Goal: Download file/media

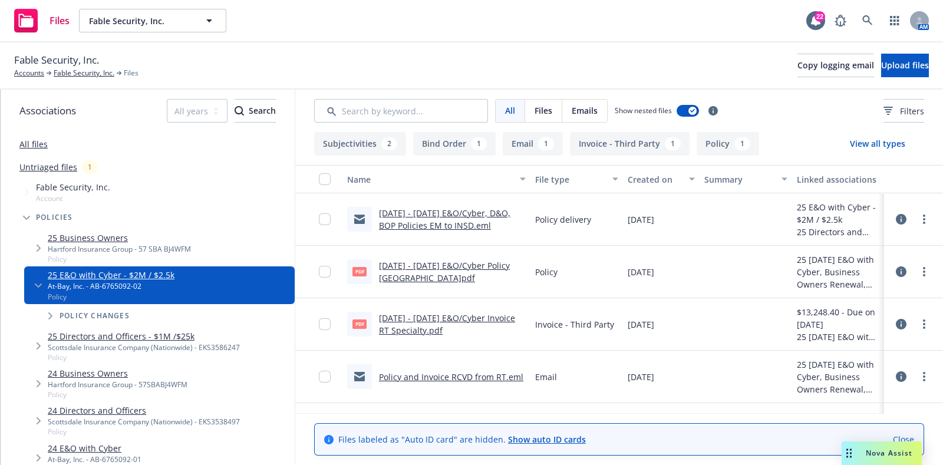
click at [37, 146] on link "All files" at bounding box center [33, 144] width 28 height 11
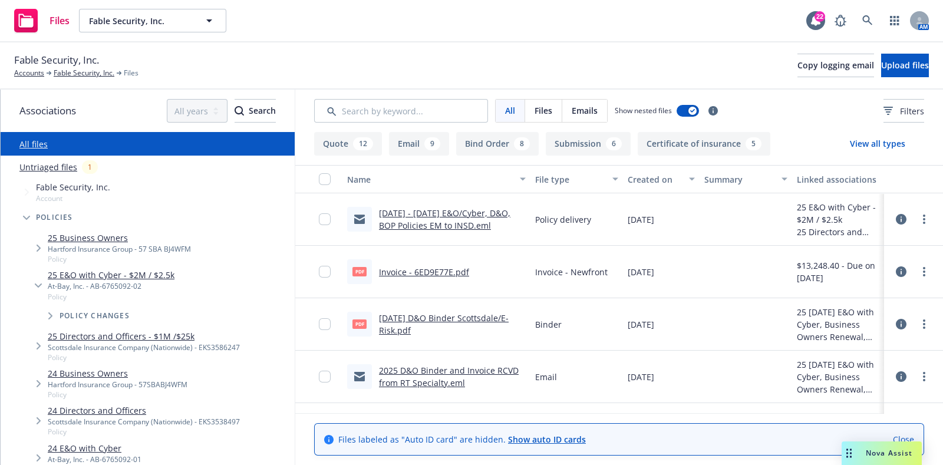
click at [430, 211] on link "[DATE] - [DATE] E&O/Cyber, D&O, BOP Policies EM to INSD.eml" at bounding box center [444, 220] width 131 height 24
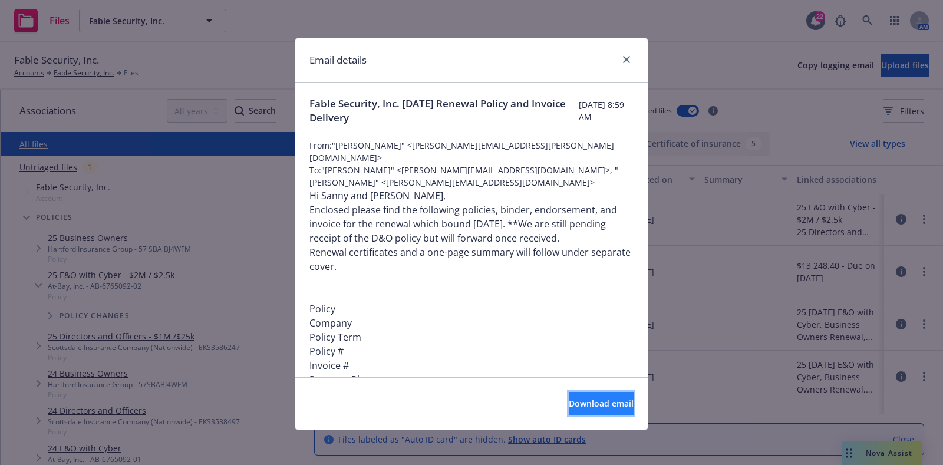
click at [590, 399] on span "Download email" at bounding box center [601, 403] width 65 height 11
click at [791, 103] on div "Email details Fable Security, Inc. [DATE] Renewal Policy and Invoice Delivery […" at bounding box center [471, 232] width 943 height 465
